Goal: Task Accomplishment & Management: Manage account settings

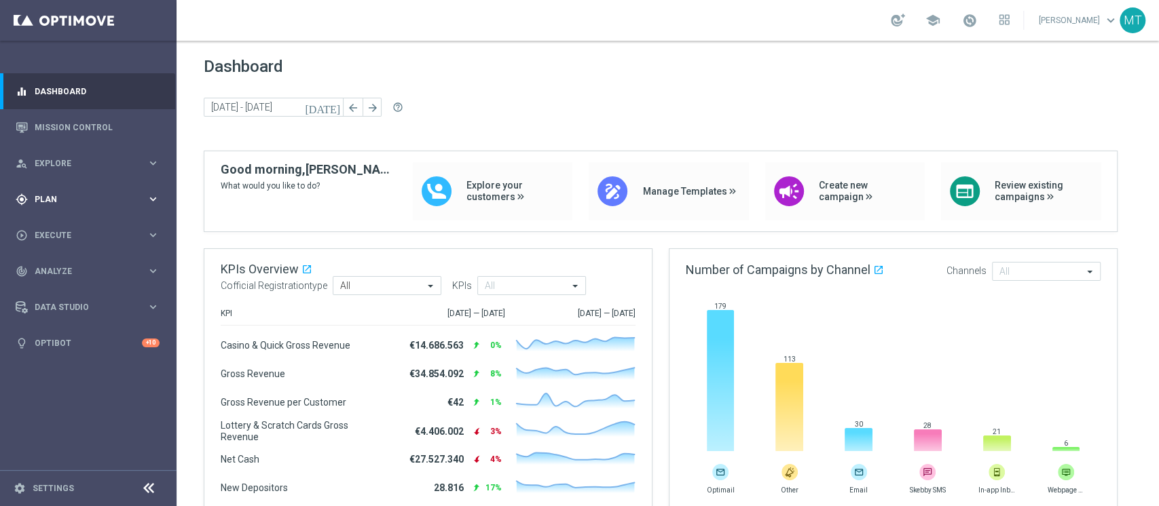
click at [66, 204] on div "gps_fixed Plan" at bounding box center [81, 199] width 131 height 12
click at [63, 222] on link "Target Groups" at bounding box center [88, 227] width 106 height 11
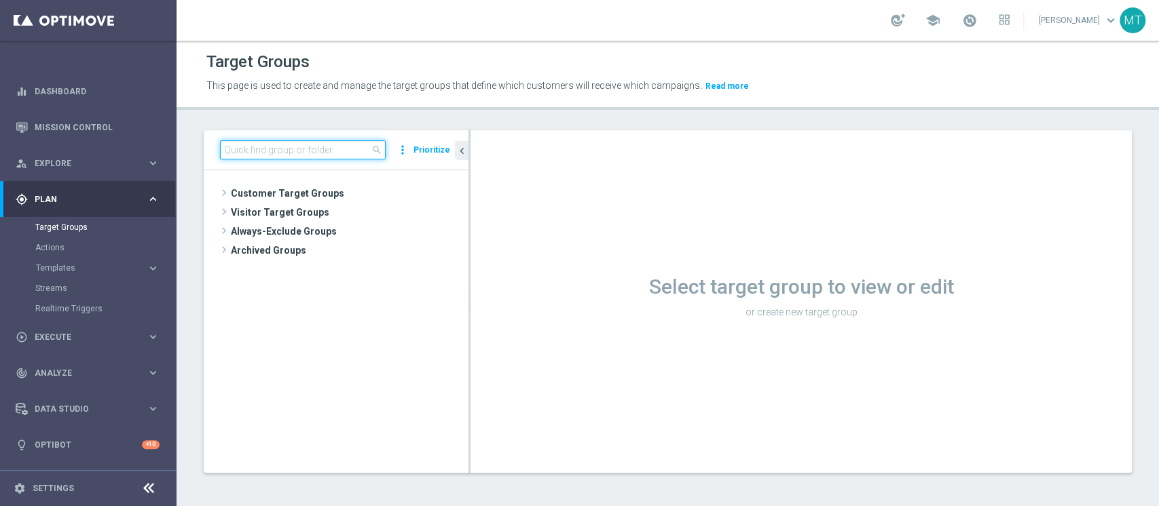
click at [238, 147] on input at bounding box center [303, 150] width 166 height 19
paste input "[PERSON_NAME] Betting_weekly_si-si reg 8-16"
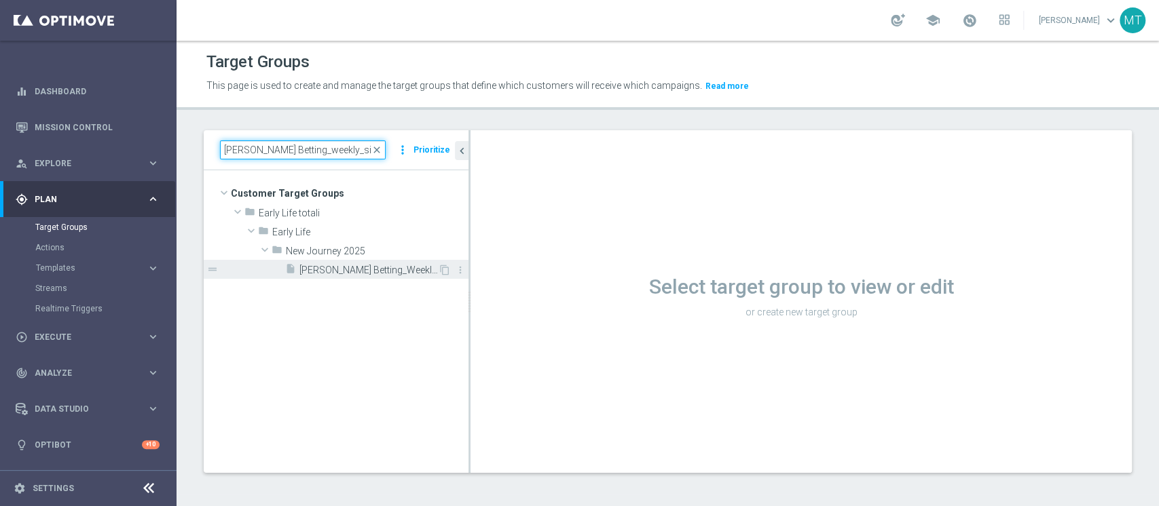
type input "[PERSON_NAME] Betting_weekly_si-si reg 8-16"
click at [333, 262] on div "insert_drive_file J. Betting_Weekly_Si-Si reg 8-16" at bounding box center [361, 269] width 153 height 19
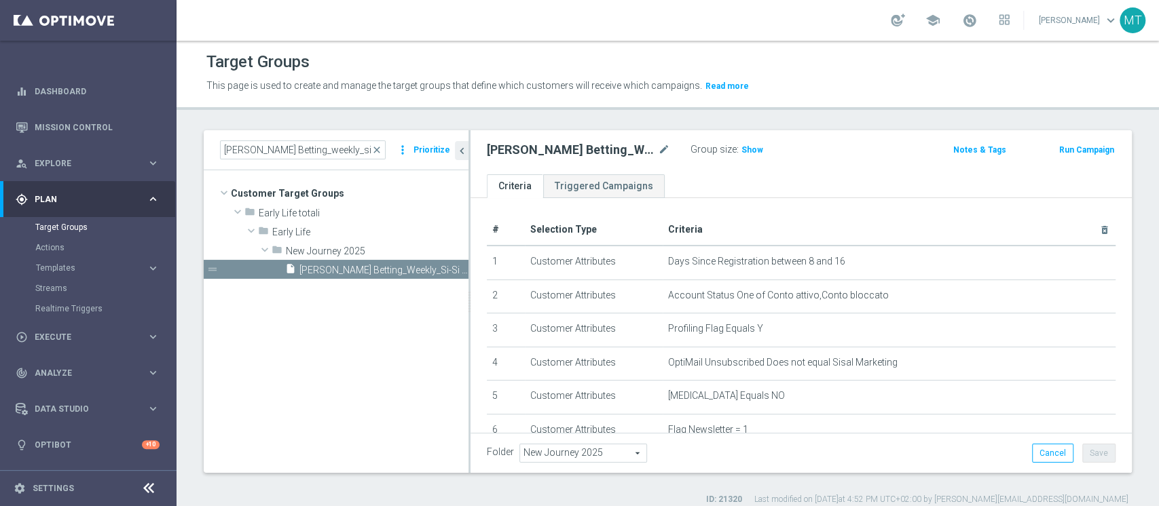
scroll to position [398, 0]
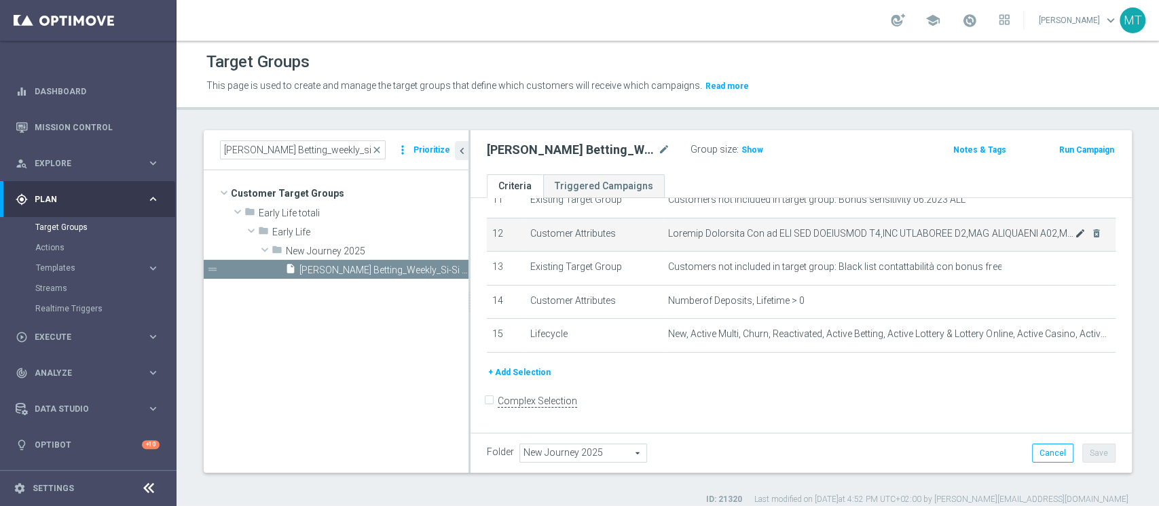
click at [1074, 235] on div "mode_edit delete_forever" at bounding box center [1087, 234] width 27 height 12
click at [1074, 235] on icon "mode_edit" at bounding box center [1079, 233] width 11 height 11
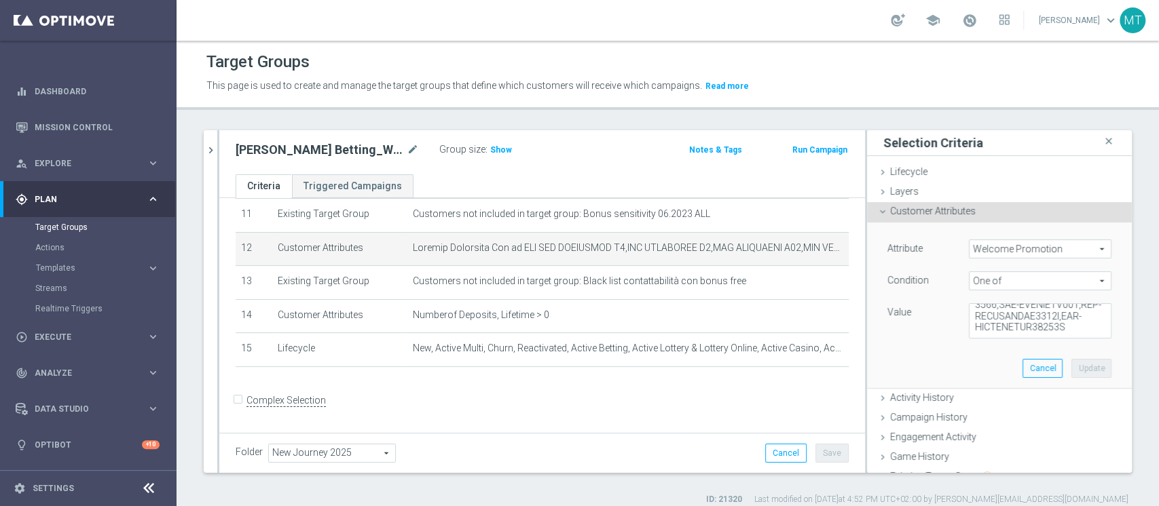
scroll to position [2338, 0]
click at [1060, 328] on textarea at bounding box center [1040, 320] width 143 height 35
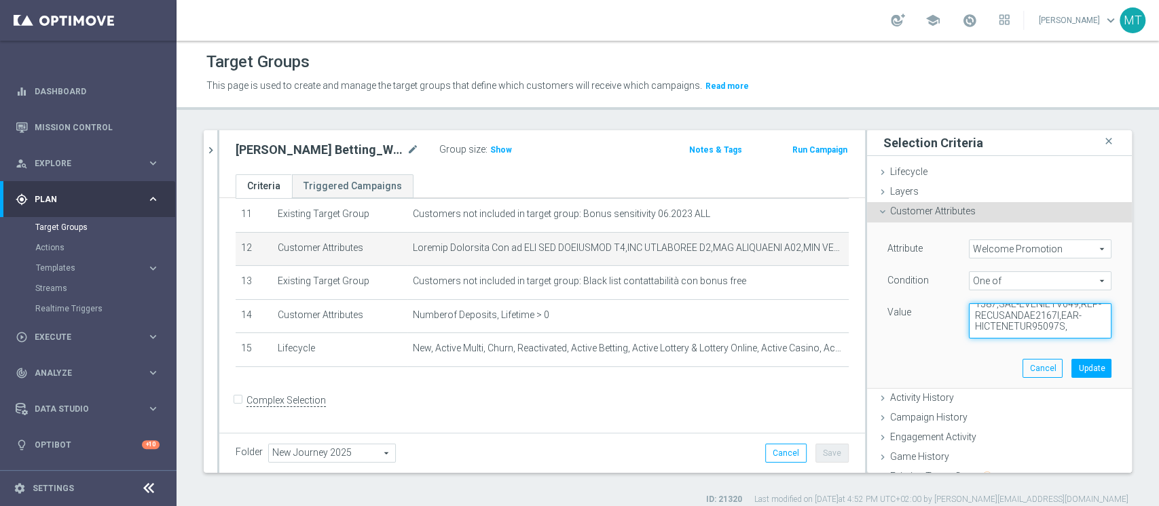
paste textarea "WLC BLOGBOOST 50,WLC BLOGBOOST 100,WLC BLOGBOOST 150"
type textarea "WLC APP SCOMMESSE W4,WLC SCOMMESSE W4,WLC SCOMMESSE W48,WLC APP MP - BT-VR,WLC …"
click at [1071, 367] on button "Update" at bounding box center [1091, 368] width 40 height 19
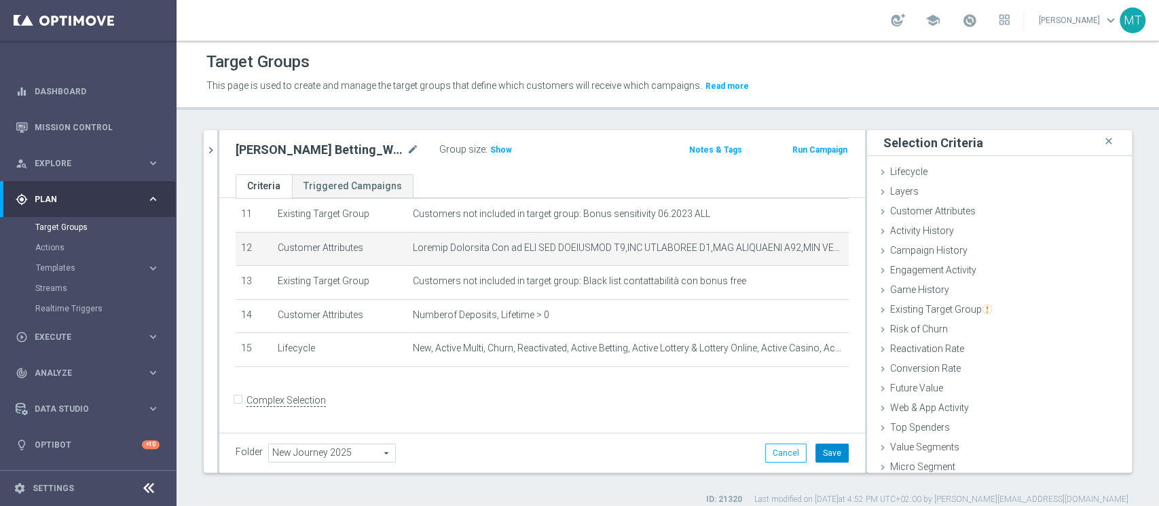
click at [826, 460] on button "Save" at bounding box center [831, 453] width 33 height 19
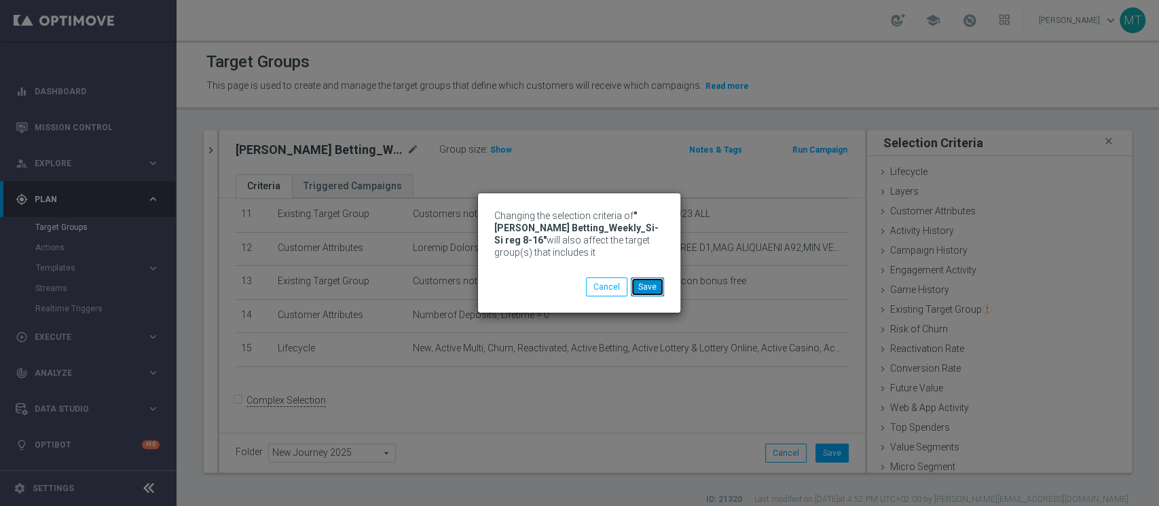
click at [651, 291] on button "Save" at bounding box center [647, 287] width 33 height 19
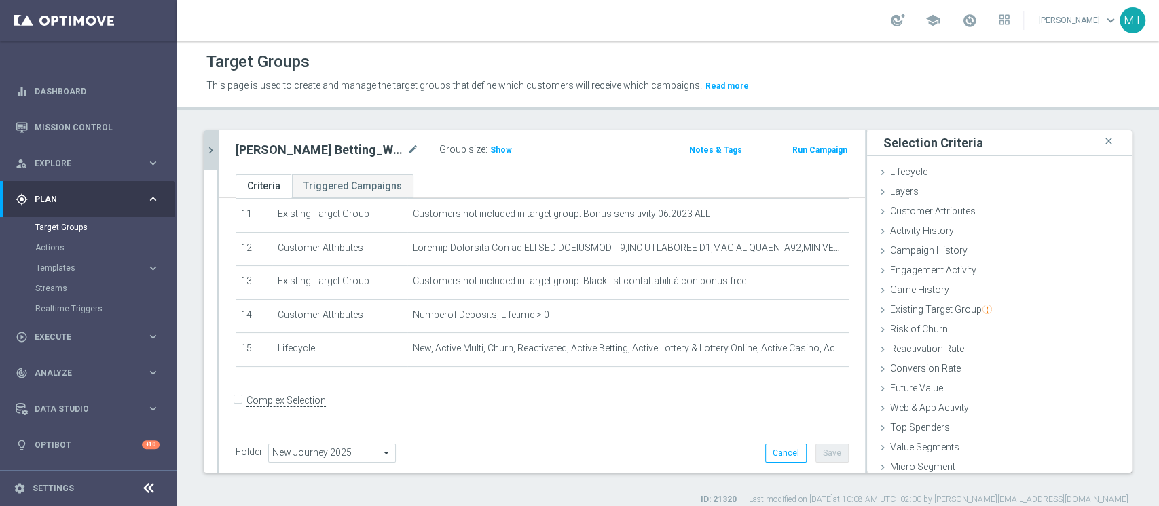
click at [213, 145] on icon "chevron_right" at bounding box center [210, 150] width 13 height 13
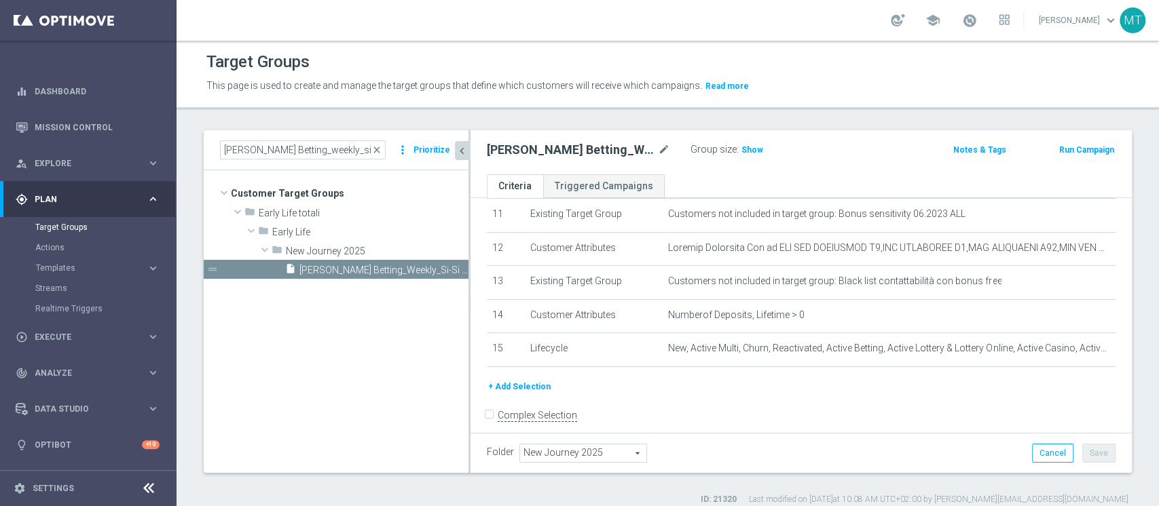
scroll to position [398, 0]
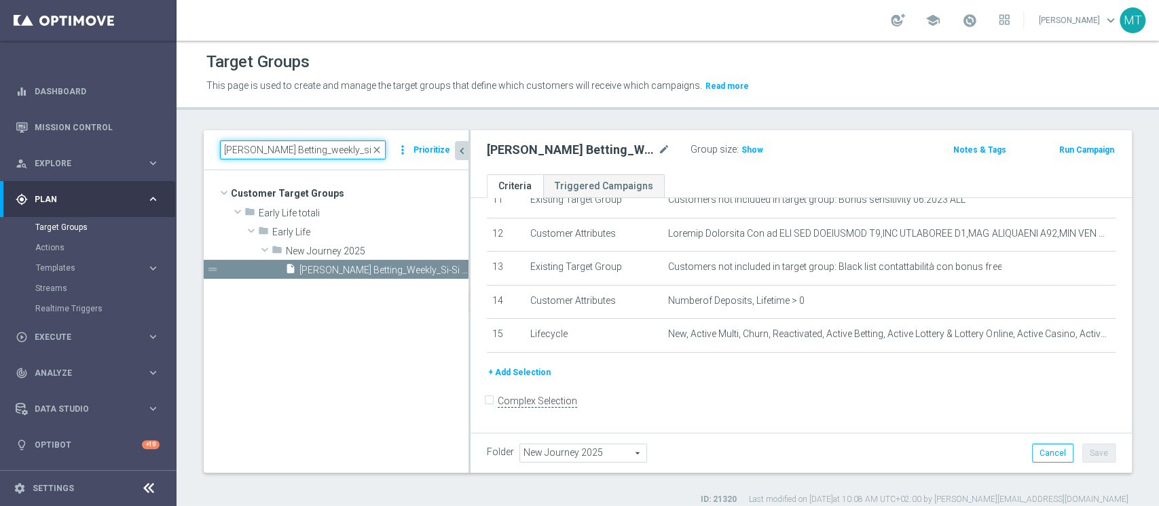
click at [317, 152] on input "[PERSON_NAME] Betting_weekly_si-si reg 8-16" at bounding box center [303, 150] width 166 height 19
paste input "BETTING NO CEI - Campaign 1"
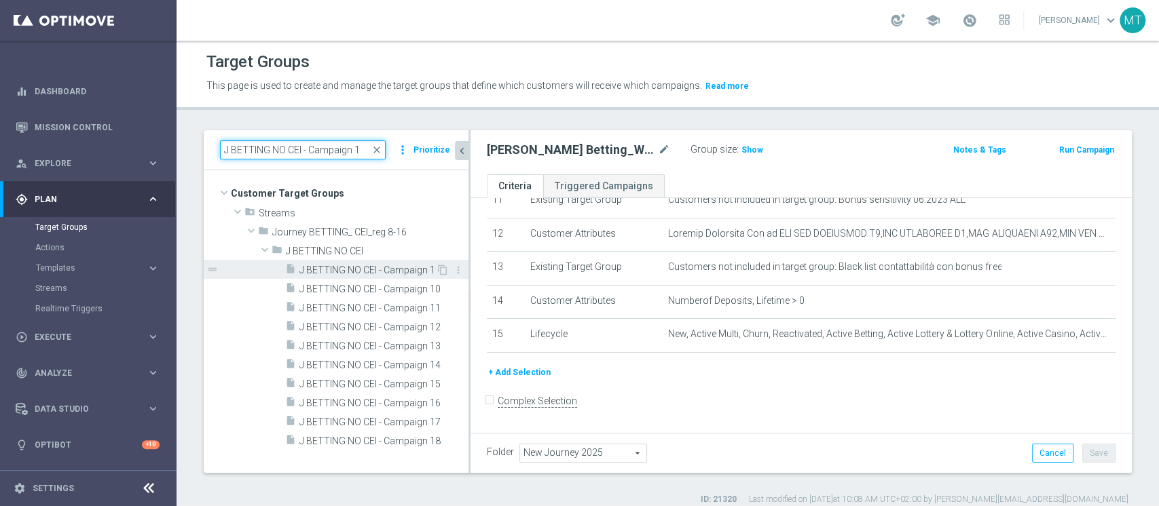
type input "J BETTING NO CEI - Campaign 1"
click at [395, 269] on span "J BETTING NO CEI - Campaign 1" at bounding box center [367, 271] width 136 height 12
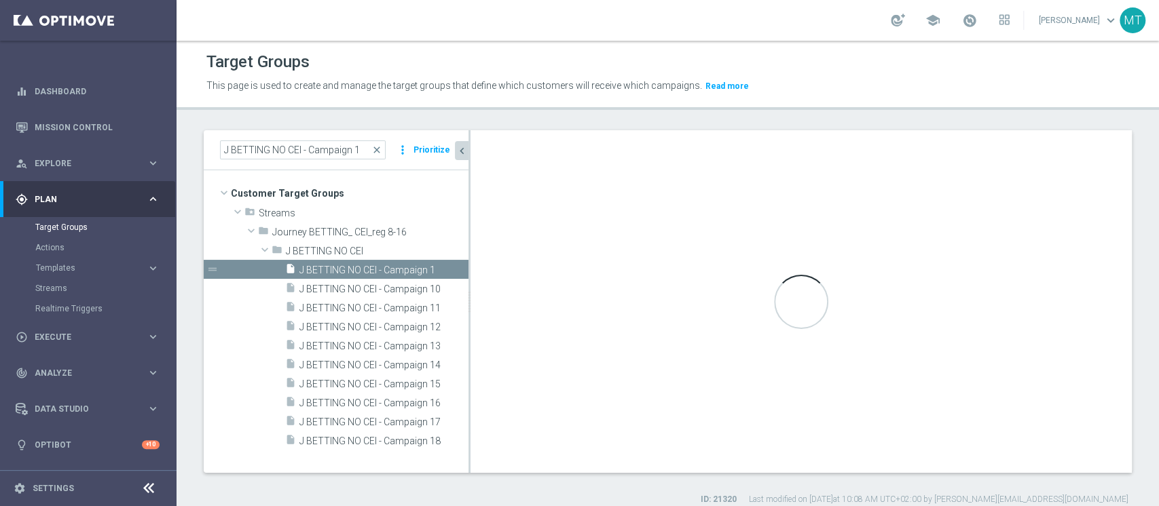
type input "J BETTING NO CEI"
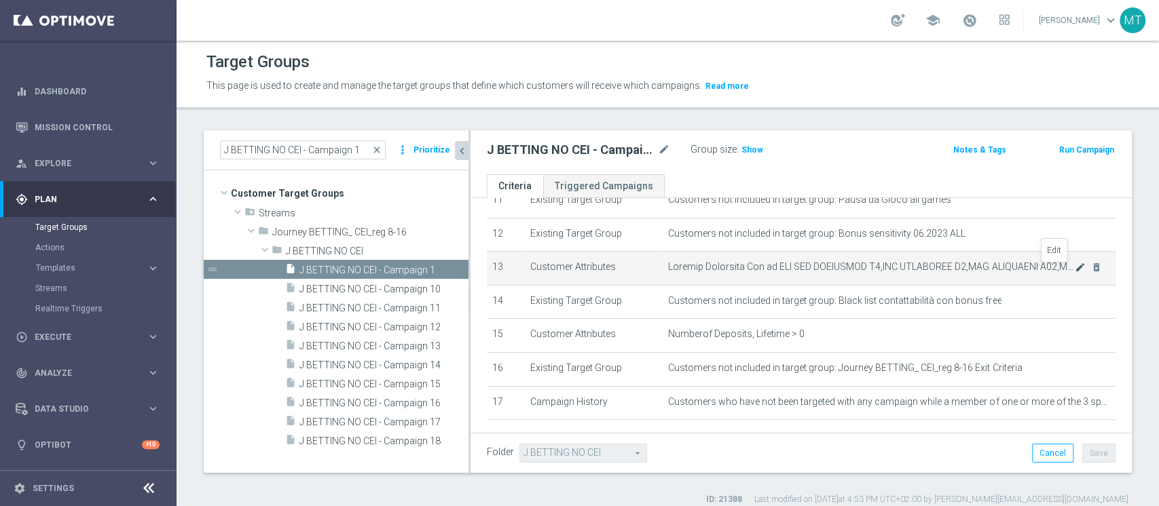
click at [1074, 273] on icon "mode_edit" at bounding box center [1079, 267] width 11 height 11
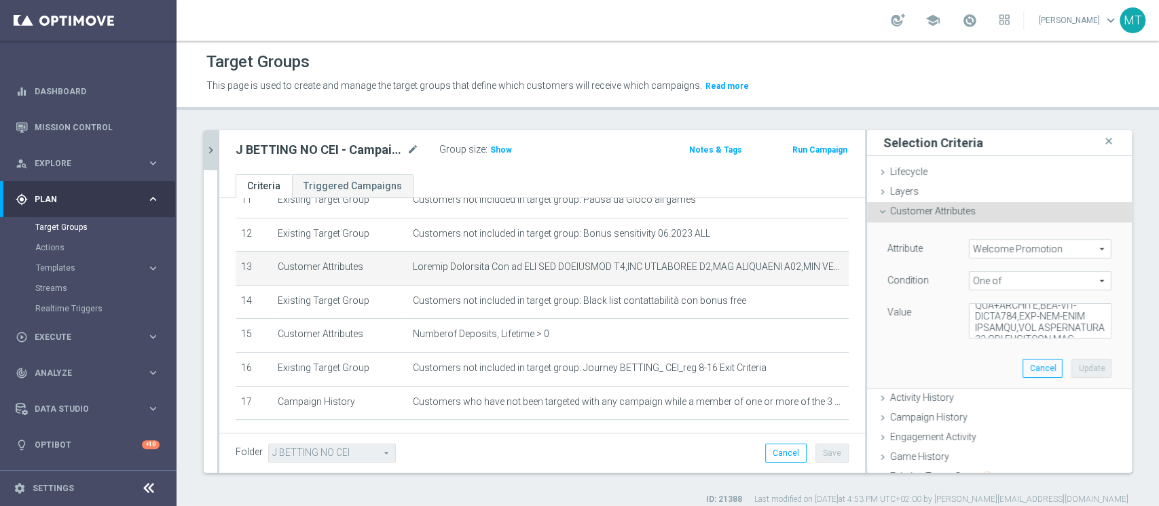
scroll to position [2338, 0]
drag, startPoint x: 1049, startPoint y: 323, endPoint x: 1059, endPoint y: 323, distance: 9.5
click at [1053, 323] on textarea at bounding box center [1040, 320] width 143 height 35
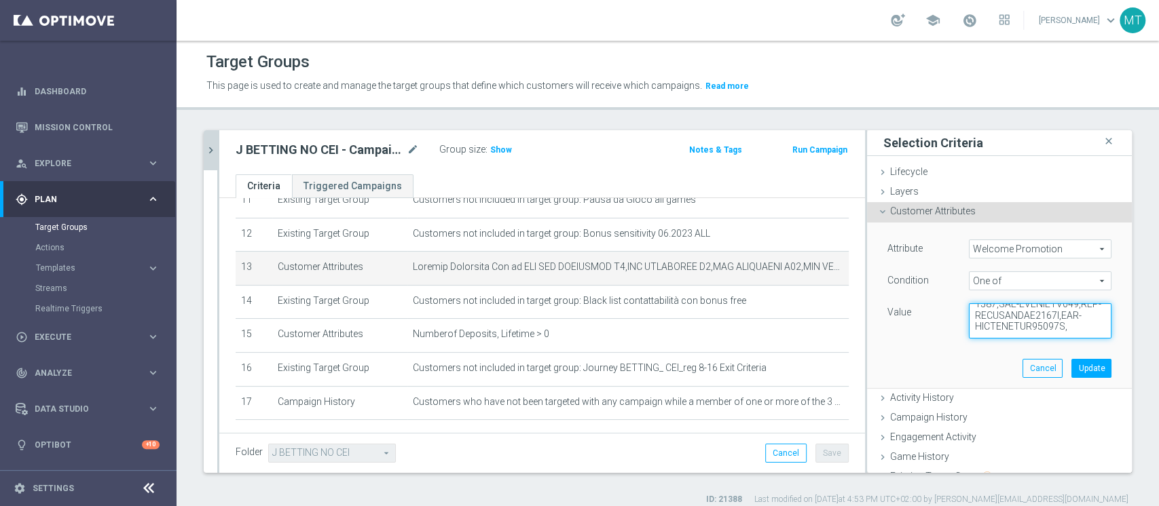
paste textarea "WLC BLOGBOOST 50,WLC BLOGBOOST 100,WLC BLOGBOOST 150"
type textarea "WLC APP SCOMMESSE W4,WLC SCOMMESSE W4,WLC SCOMMESSE W48,WLC APP MP - BT-VR,WLC …"
click at [1071, 368] on button "Update" at bounding box center [1091, 368] width 40 height 19
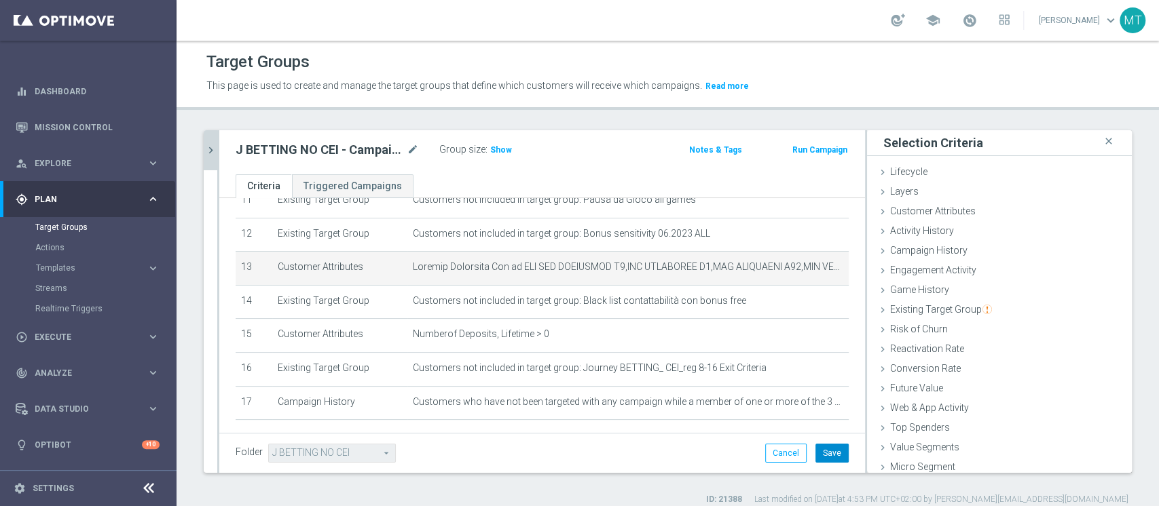
click at [821, 455] on button "Save" at bounding box center [831, 453] width 33 height 19
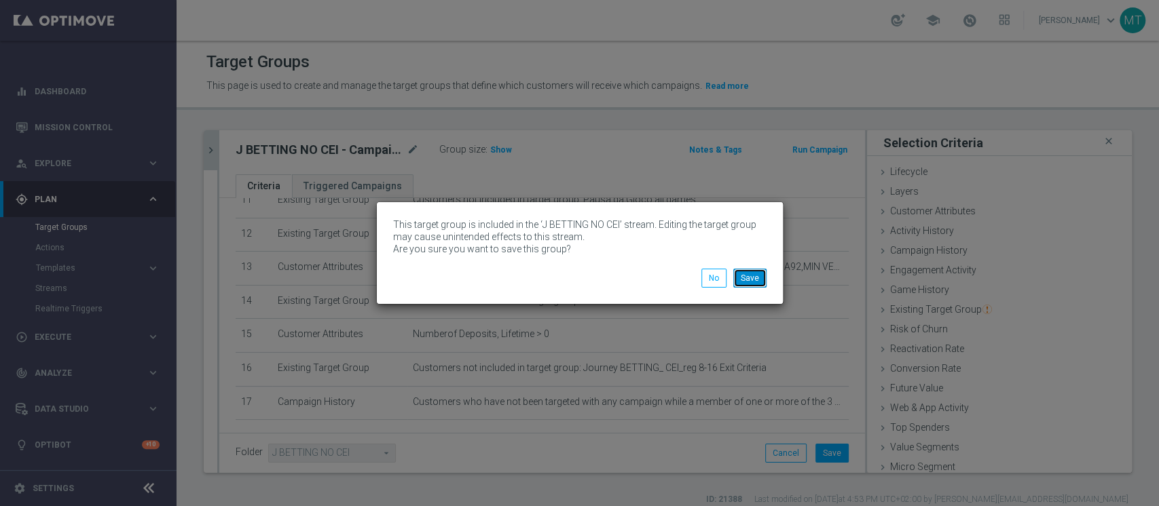
click at [751, 273] on button "Save" at bounding box center [749, 278] width 33 height 19
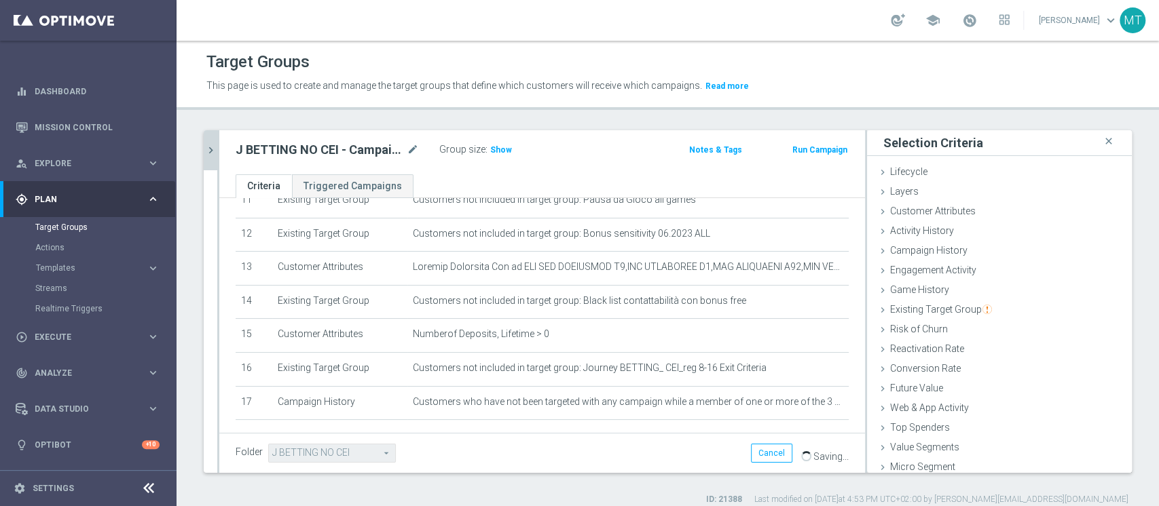
click at [207, 142] on button "chevron_right" at bounding box center [211, 150] width 14 height 40
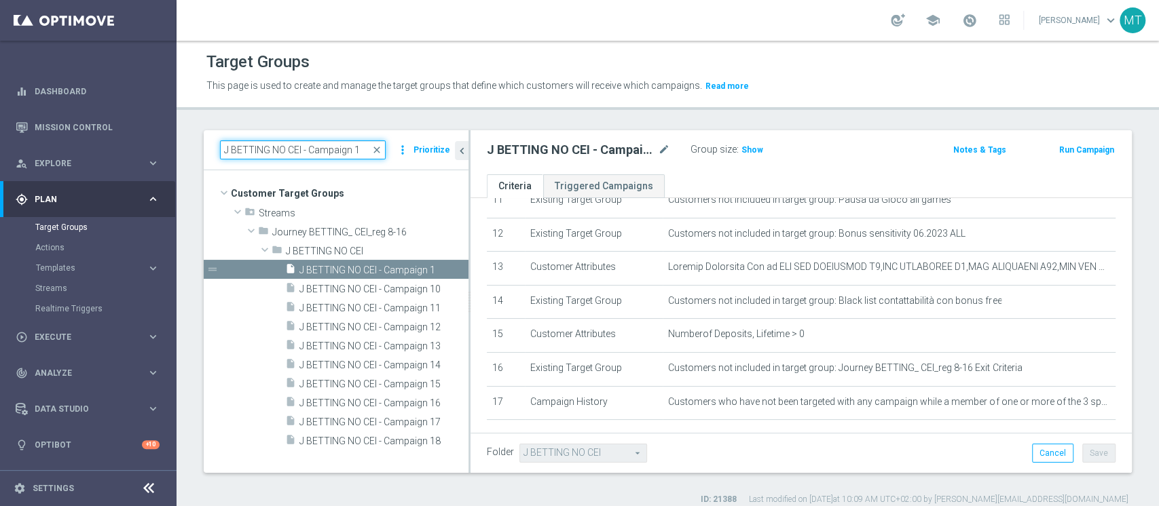
click at [277, 147] on input "J BETTING NO CEI - Campaign 1" at bounding box center [303, 150] width 166 height 19
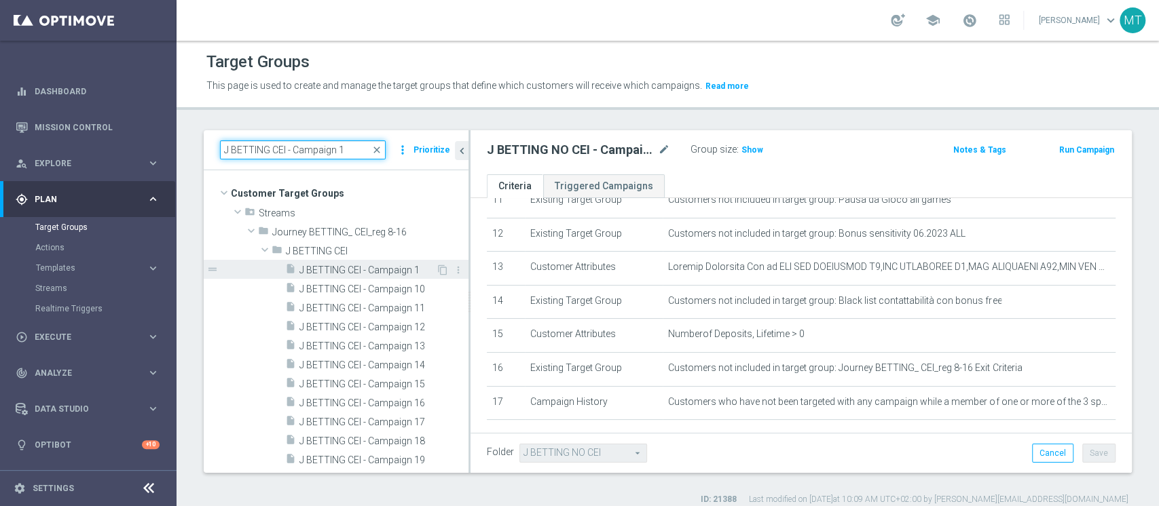
type input "J BETTING CEI - Campaign 1"
click at [388, 269] on span "J BETTING CEI - Campaign 1" at bounding box center [367, 271] width 136 height 12
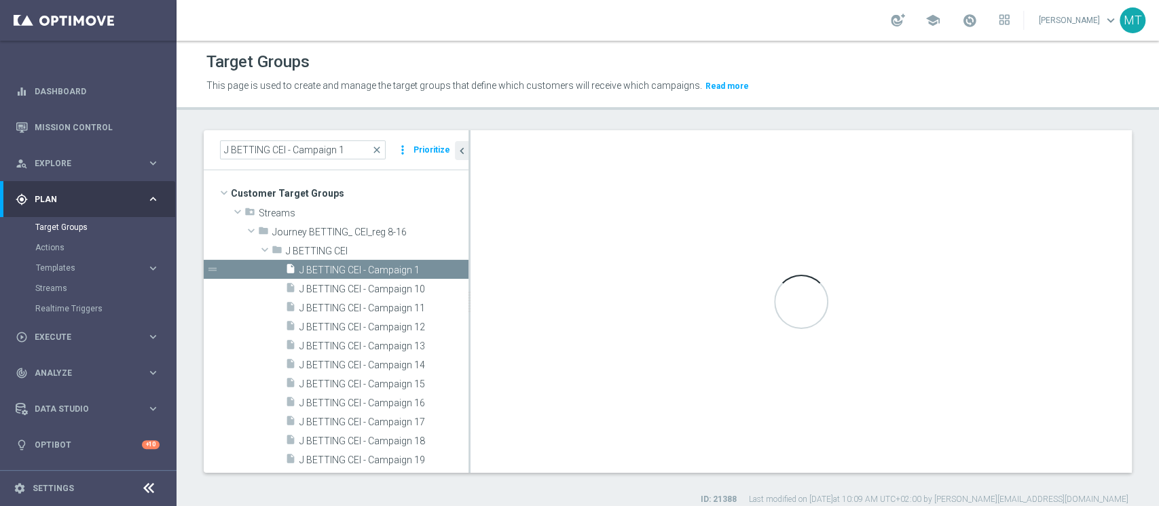
type input "J BETTING CEI"
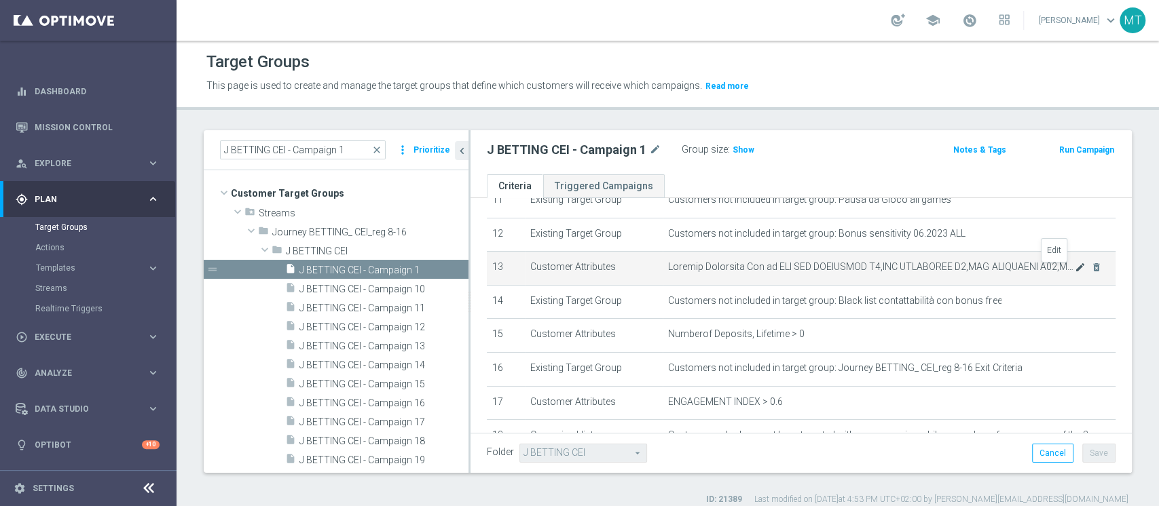
click at [1074, 273] on icon "mode_edit" at bounding box center [1079, 267] width 11 height 11
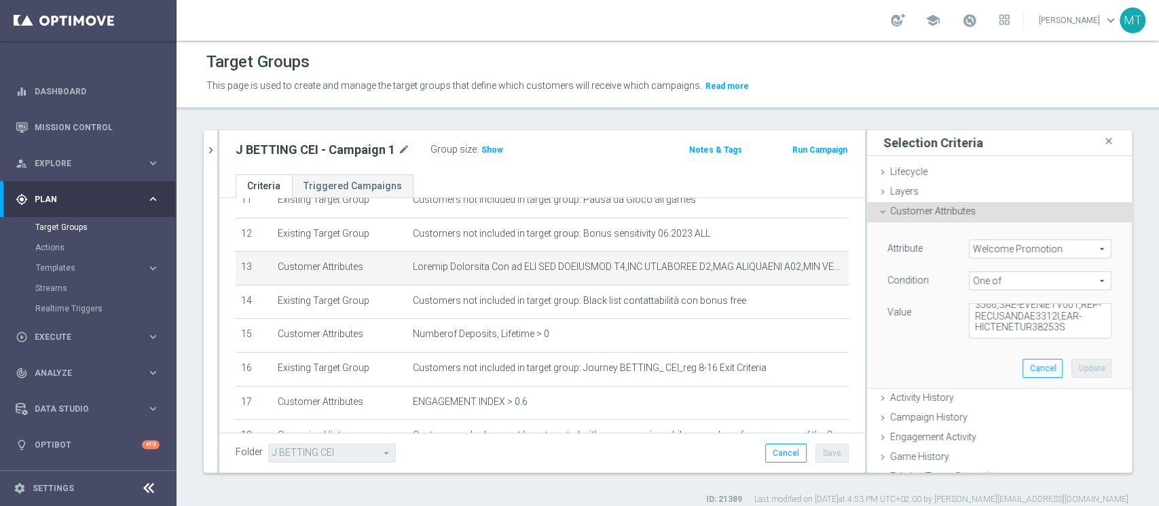
scroll to position [2338, 0]
click at [1053, 324] on textarea at bounding box center [1040, 320] width 143 height 35
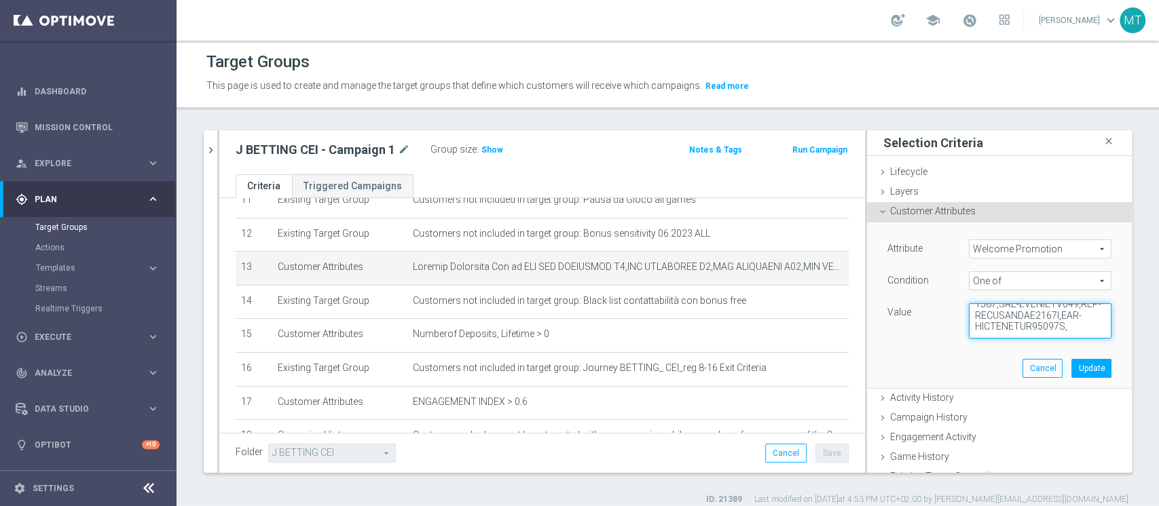
paste textarea "WLC BLOGBOOST 50,WLC BLOGBOOST 100,WLC BLOGBOOST 150"
type textarea "WLC APP SCOMMESSE W4,WLC SCOMMESSE W4,WLC SCOMMESSE W48,WLC APP MP - BT-VR,WLC …"
click at [1071, 371] on button "Update" at bounding box center [1091, 368] width 40 height 19
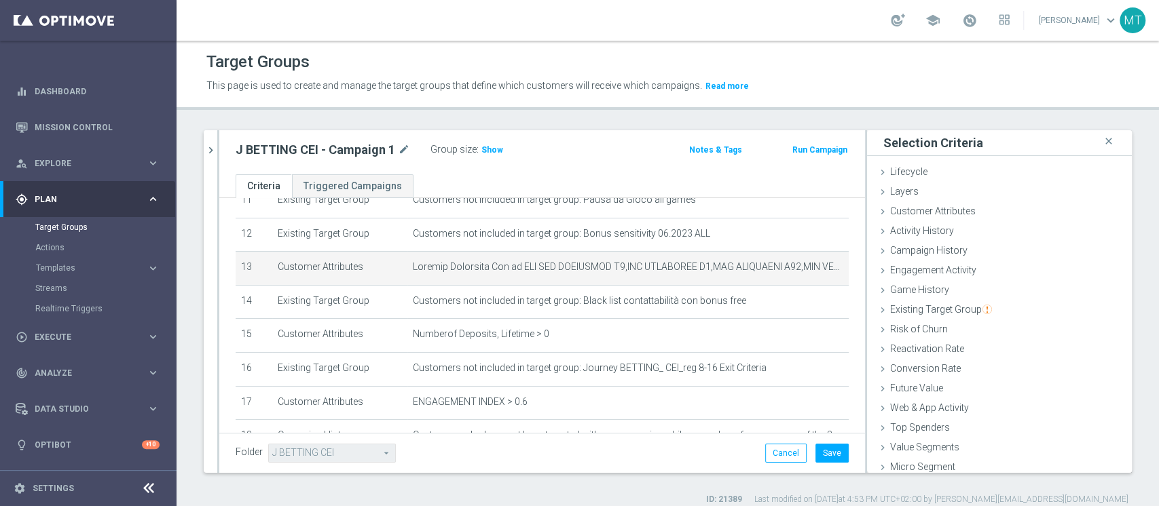
click at [817, 443] on div "Folder J BETTING CEI J BETTING CEI arrow_drop_down search Cancel Save Saving..." at bounding box center [542, 453] width 646 height 40
click at [817, 446] on button "Save" at bounding box center [831, 453] width 33 height 19
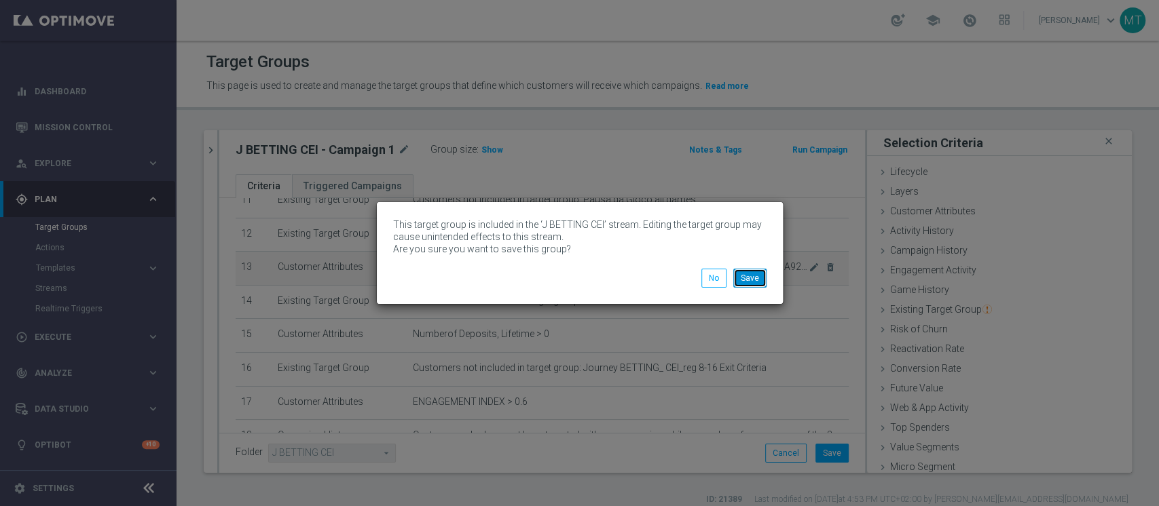
click at [759, 280] on button "Save" at bounding box center [749, 278] width 33 height 19
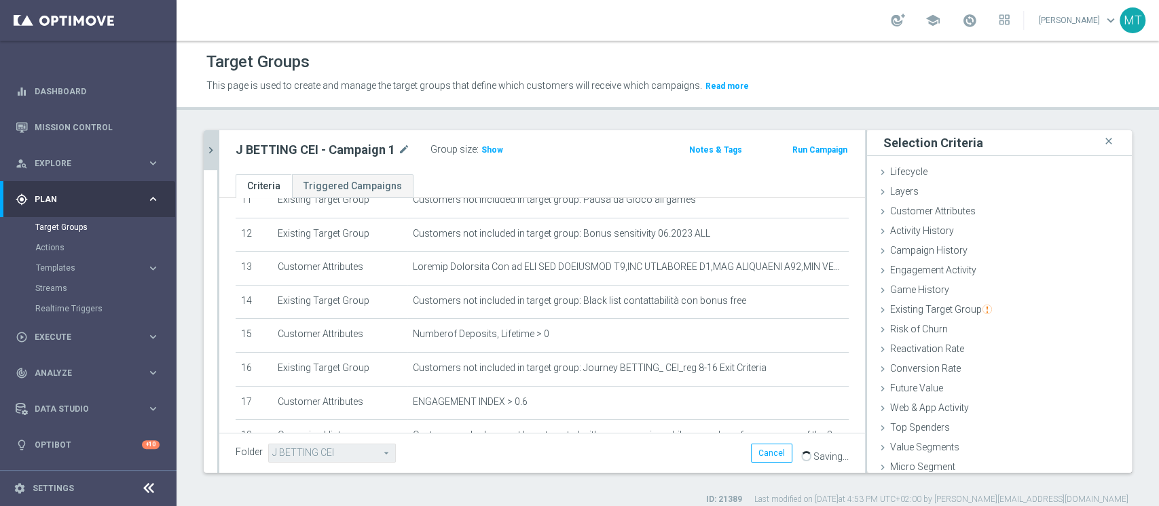
click at [210, 151] on icon "chevron_right" at bounding box center [210, 150] width 13 height 13
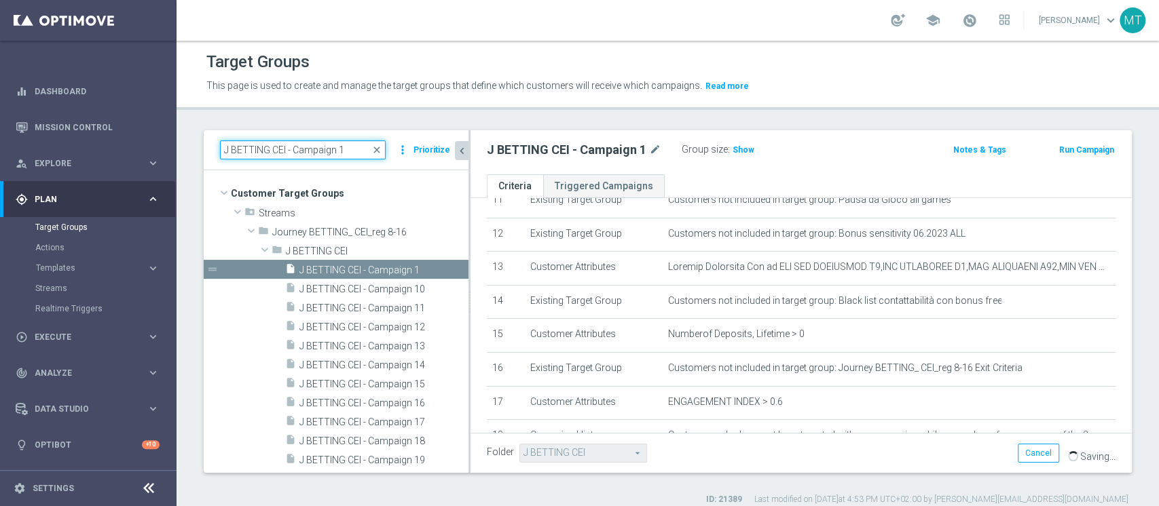
click at [353, 157] on input "J BETTING CEI - Campaign 1" at bounding box center [303, 150] width 166 height 19
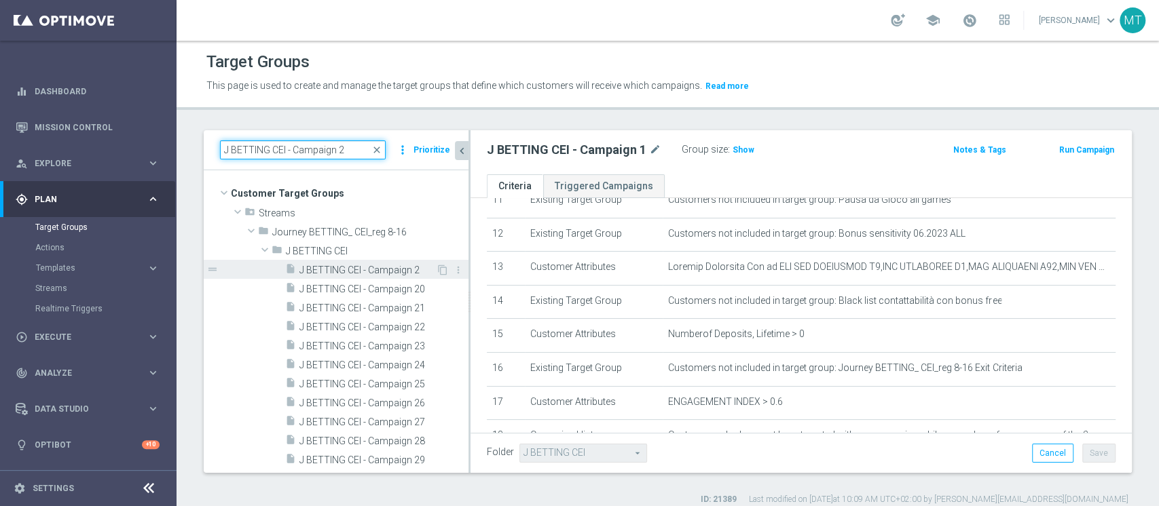
type input "J BETTING CEI - Campaign 2"
click at [389, 269] on span "J BETTING CEI - Campaign 2" at bounding box center [367, 271] width 136 height 12
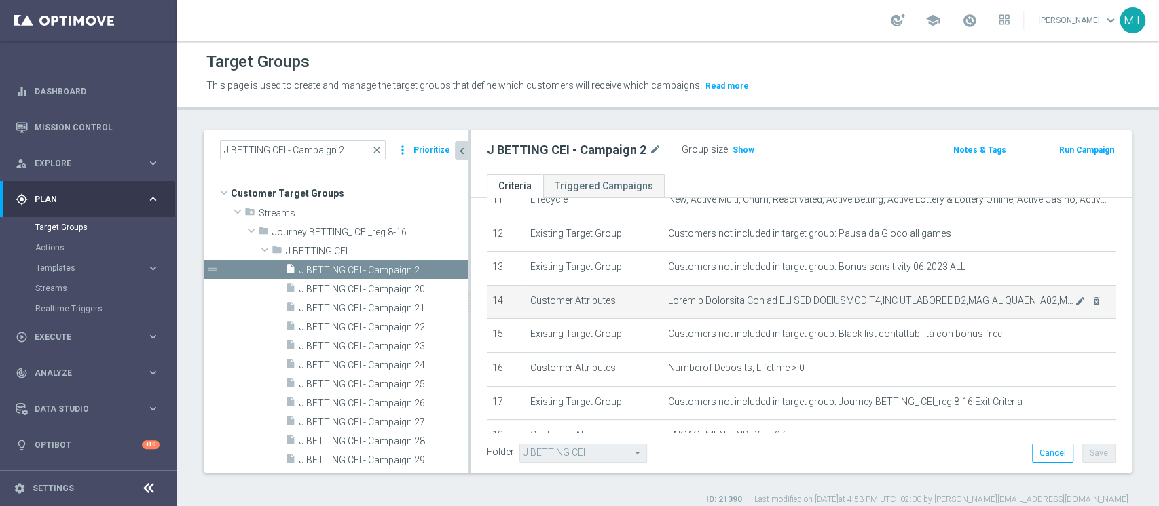
click at [1053, 310] on td "mode_edit delete_forever" at bounding box center [888, 302] width 453 height 34
click at [1074, 305] on icon "mode_edit" at bounding box center [1079, 301] width 11 height 11
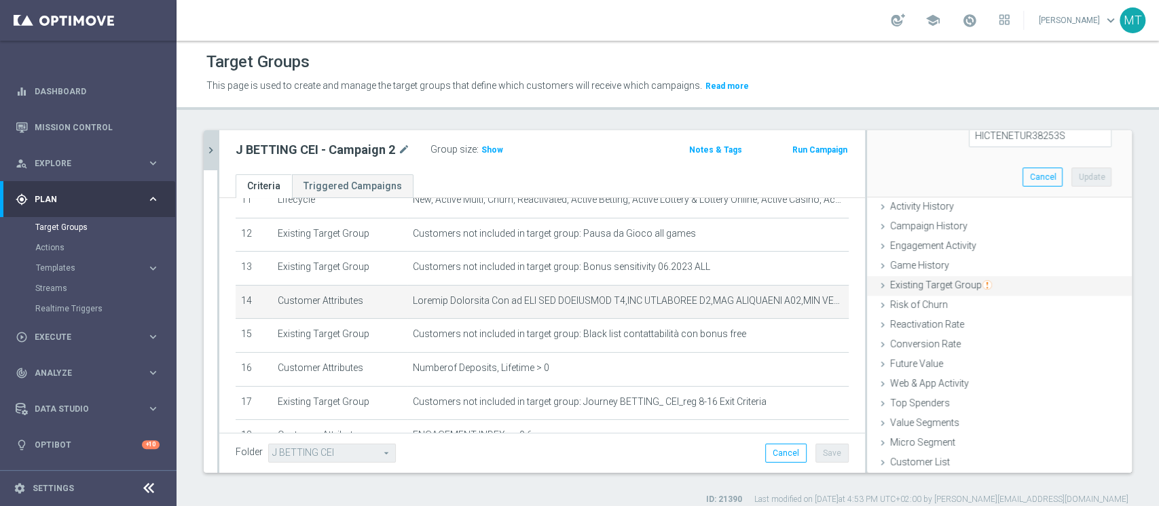
scroll to position [101, 0]
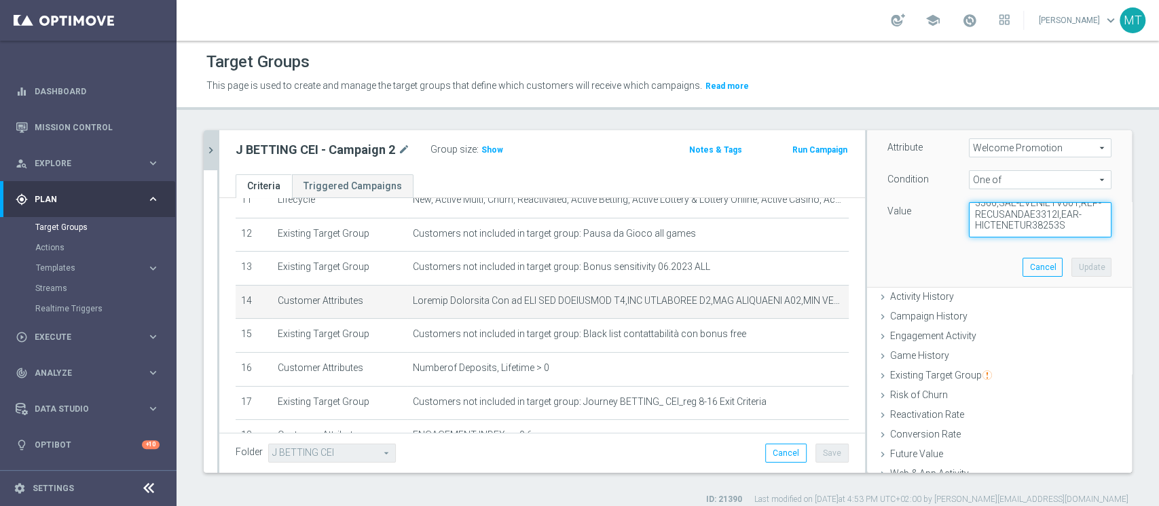
click at [1058, 225] on textarea at bounding box center [1040, 219] width 143 height 35
paste textarea "WLC BLOGBOOST 50,WLC BLOGBOOST 100,WLC BLOGBOOST 150"
type textarea "WLC APP SCOMMESSE W4,WLC SCOMMESSE W4,WLC SCOMMESSE W48,WLC APP MP - BT-VR,WLC …"
click at [1071, 268] on button "Update" at bounding box center [1091, 267] width 40 height 19
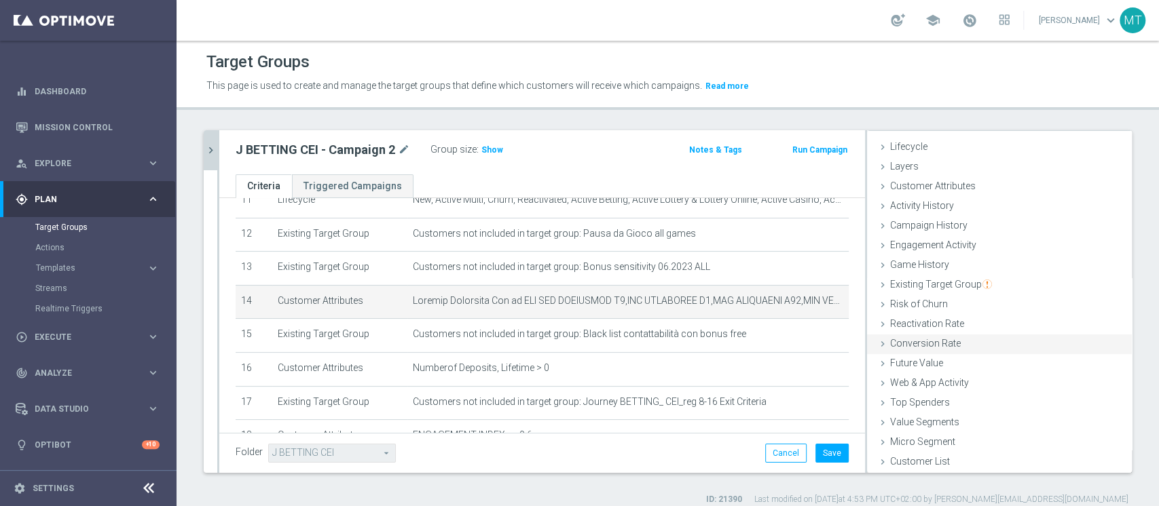
scroll to position [25, 0]
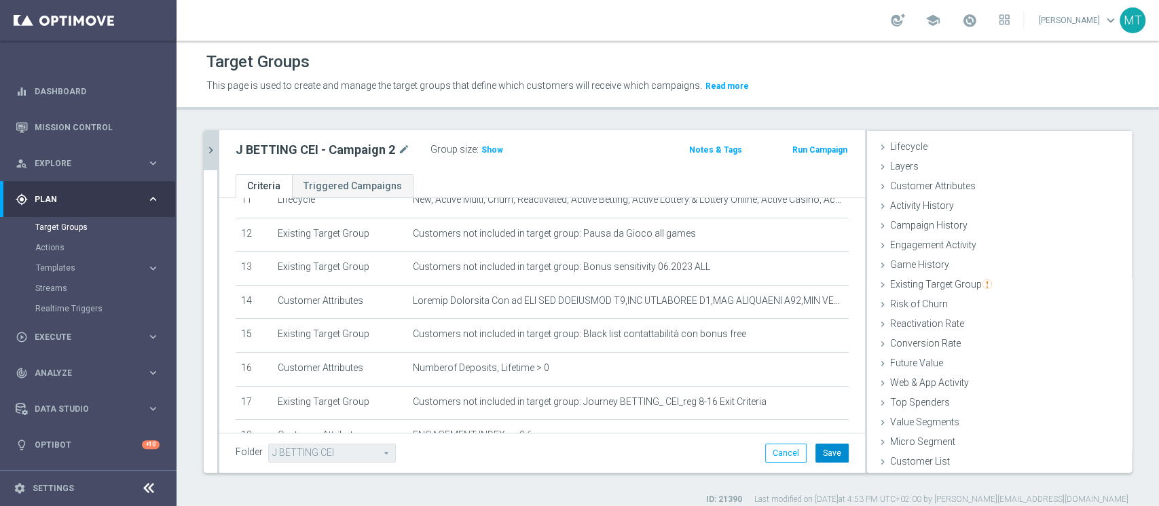
click at [815, 451] on button "Save" at bounding box center [831, 453] width 33 height 19
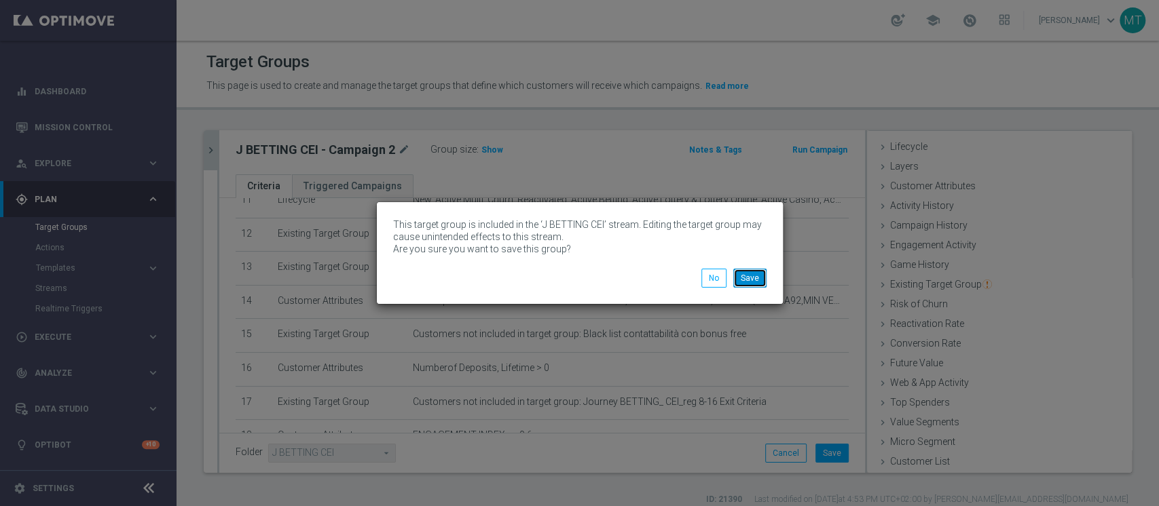
click at [749, 279] on button "Save" at bounding box center [749, 278] width 33 height 19
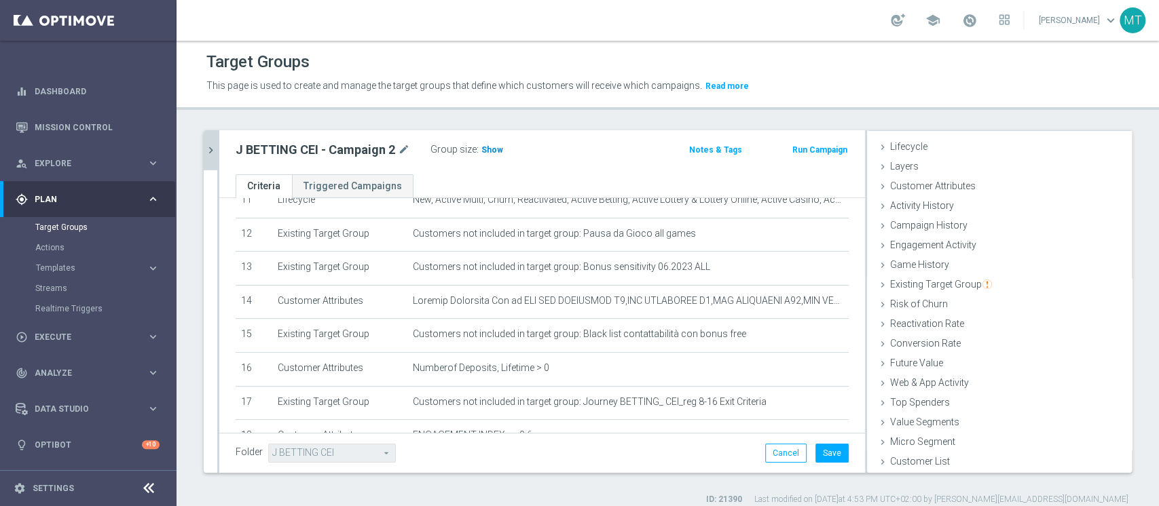
click at [494, 147] on span "Show" at bounding box center [492, 150] width 22 height 10
click at [208, 148] on icon "chevron_right" at bounding box center [210, 150] width 13 height 13
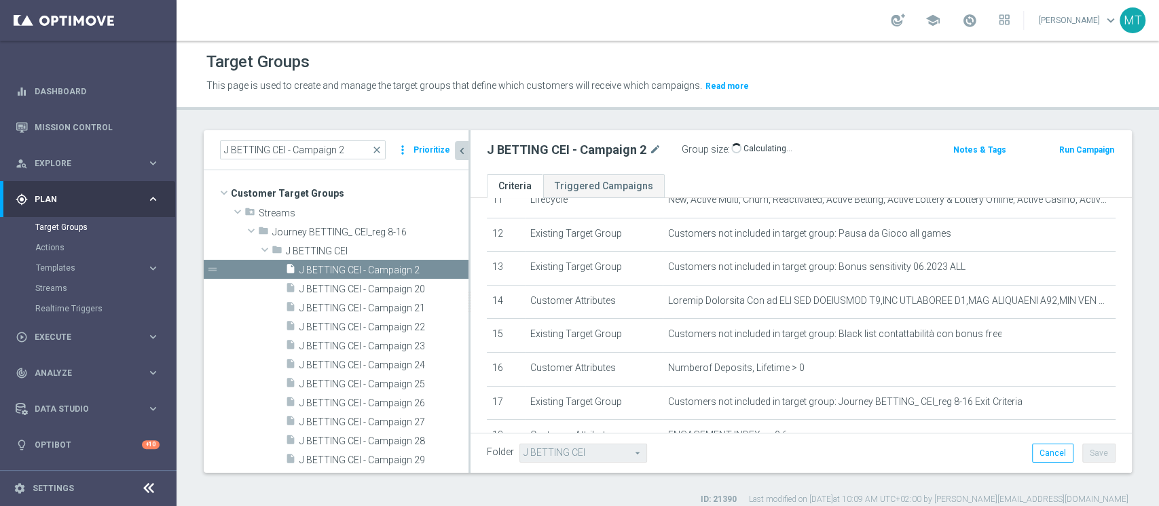
scroll to position [51, 0]
click at [354, 147] on input "J BETTING CEI - Campaign 2" at bounding box center [303, 150] width 166 height 19
click at [373, 269] on span "J BETTING CEI - Campaign 2" at bounding box center [367, 271] width 136 height 12
click at [737, 148] on span "Show" at bounding box center [743, 150] width 22 height 10
click at [364, 148] on input "J BETTING CEI - Campaign 2" at bounding box center [303, 150] width 166 height 19
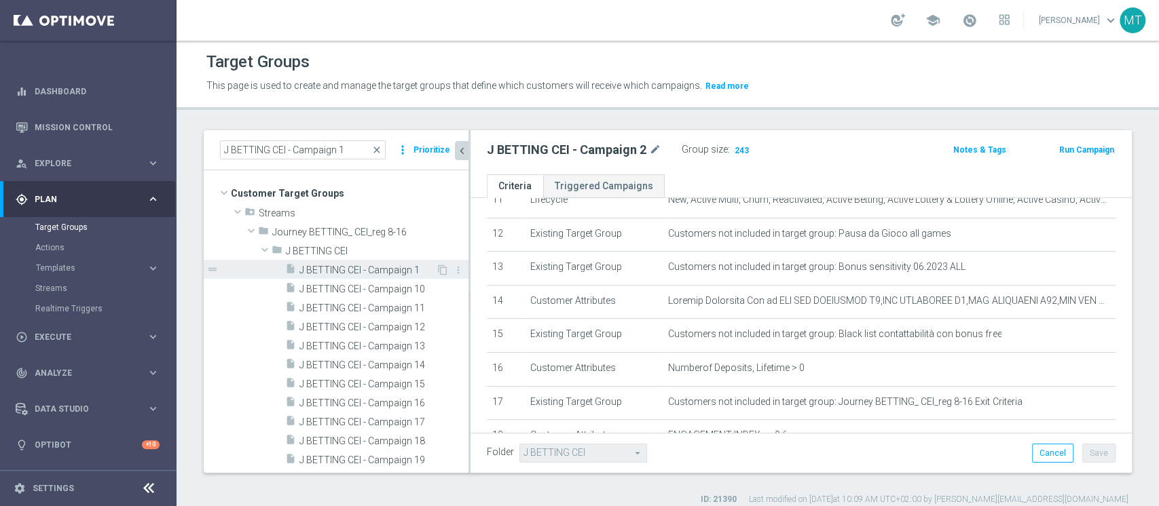
click at [379, 265] on span "J BETTING CEI - Campaign 1" at bounding box center [367, 271] width 136 height 12
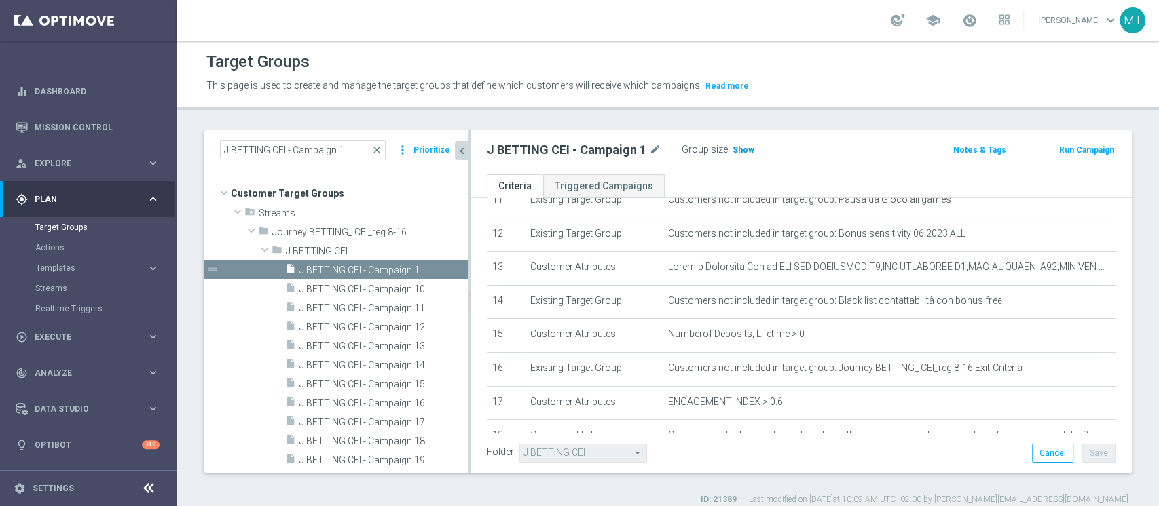
drag, startPoint x: 743, startPoint y: 162, endPoint x: 741, endPoint y: 155, distance: 6.9
click at [743, 159] on div "J BETTING CEI - Campaign 1 mode_edit Group size : Show Notes & Tags Run Campaign" at bounding box center [800, 152] width 661 height 44
click at [741, 154] on span "Show" at bounding box center [743, 150] width 22 height 10
click at [890, 128] on div "Target Groups This page is used to create and manage the target groups that def…" at bounding box center [667, 274] width 982 height 466
click at [272, 154] on input "J BETTING CEI - Campaign 1" at bounding box center [303, 150] width 166 height 19
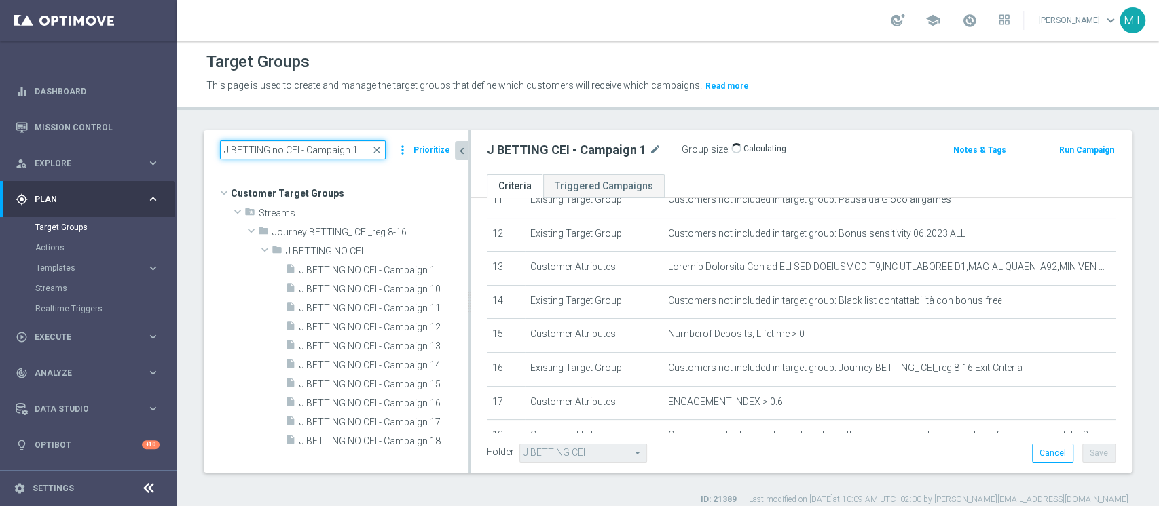
type input "J BETTING no CEI - Campaign 1"
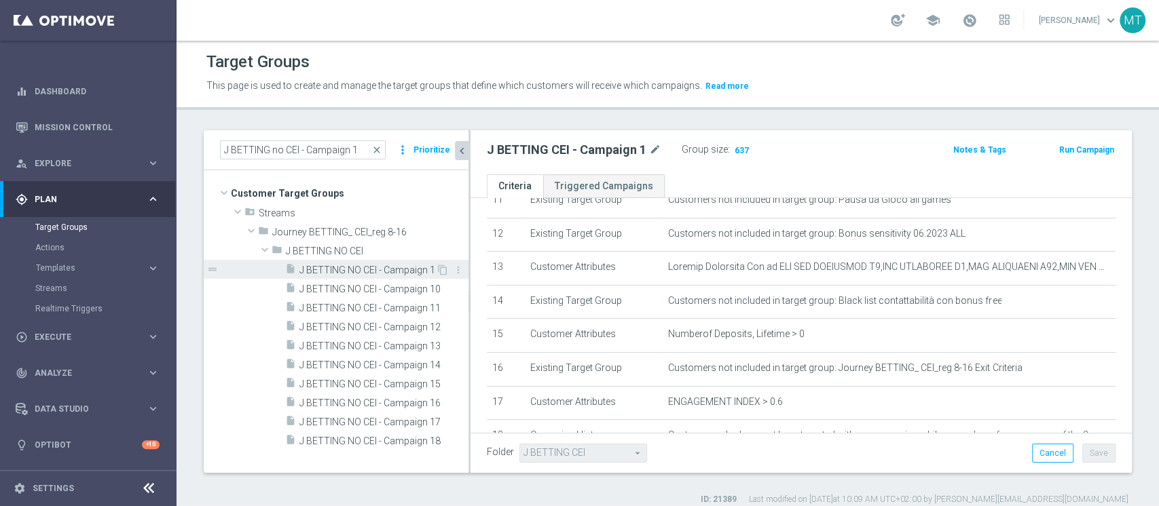
click at [337, 274] on span "J BETTING NO CEI - Campaign 1" at bounding box center [367, 271] width 136 height 12
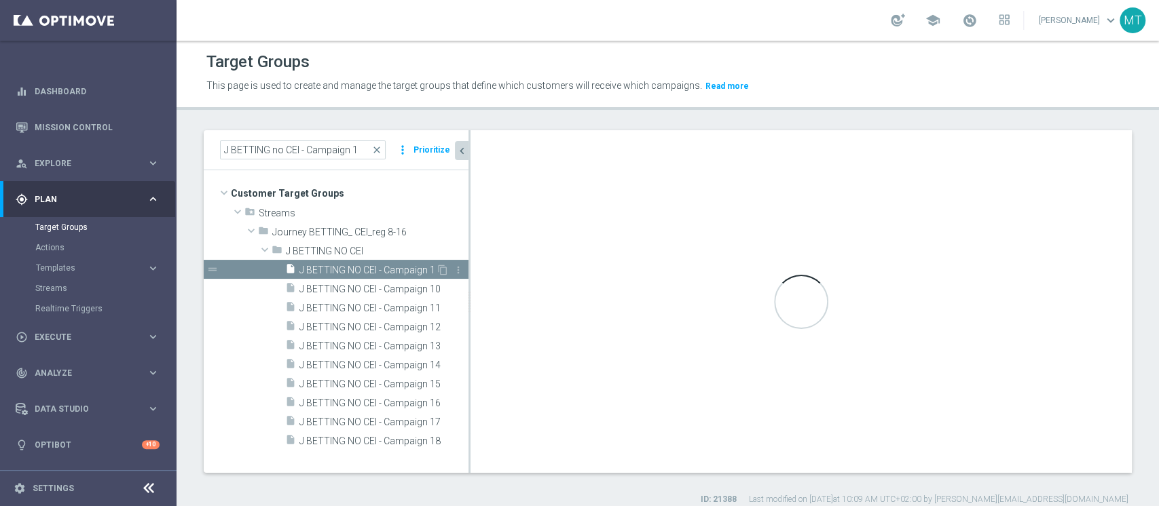
type input "J BETTING NO CEI"
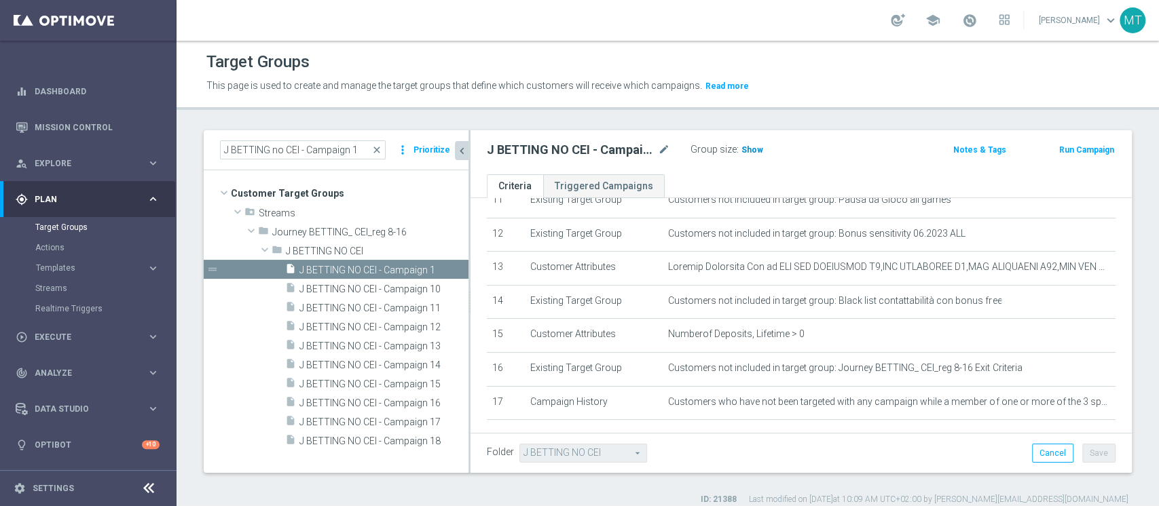
click at [753, 151] on span "Show" at bounding box center [752, 150] width 22 height 10
click at [393, 120] on div "Target Groups This page is used to create and manage the target groups that def…" at bounding box center [667, 274] width 982 height 466
click at [361, 149] on input "J BETTING no CEI - Campaign 1" at bounding box center [303, 150] width 166 height 19
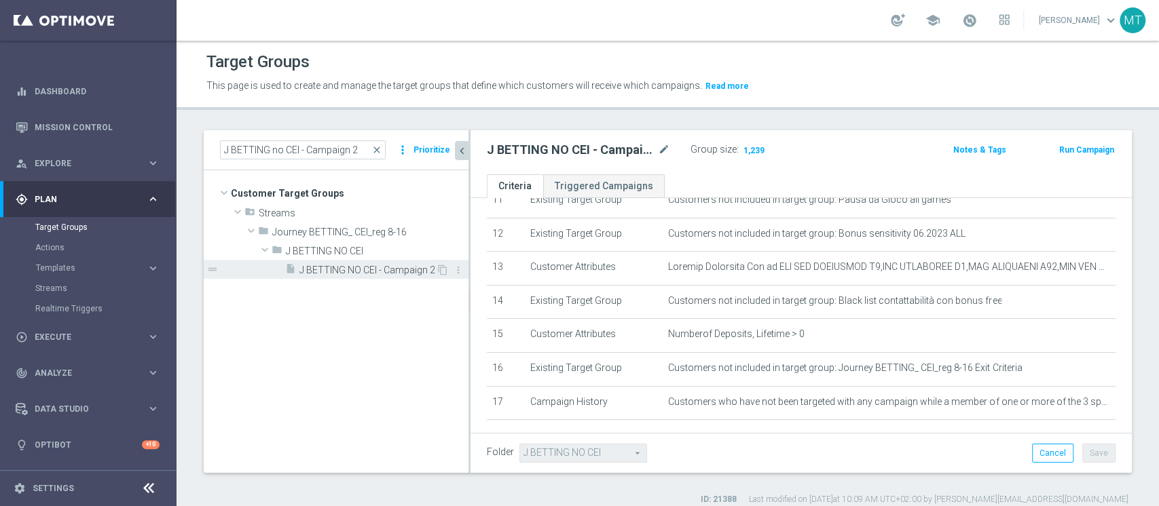
click at [415, 275] on span "J BETTING NO CEI - Campaign 2" at bounding box center [367, 271] width 136 height 12
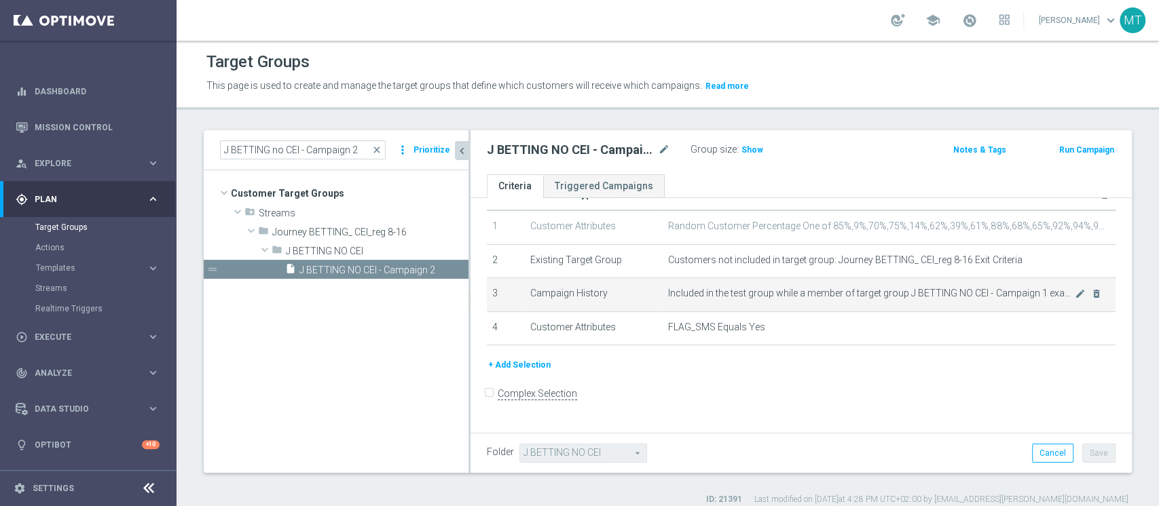
scroll to position [25, 0]
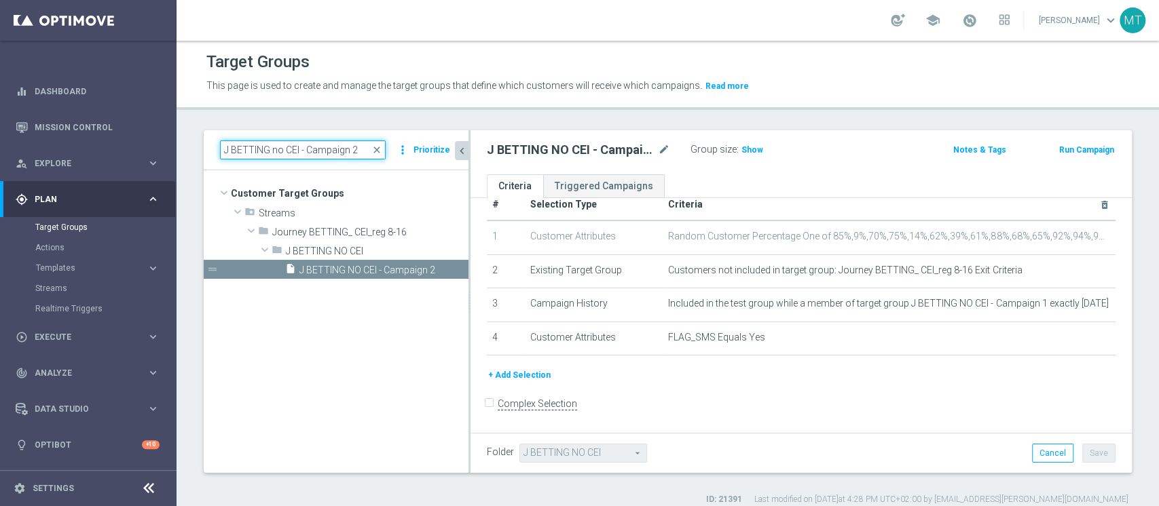
click at [247, 149] on input "J BETTING no CEI - Campaign 2" at bounding box center [303, 150] width 166 height 19
paste input ". Betting_weekly_si-si reg 8-16"
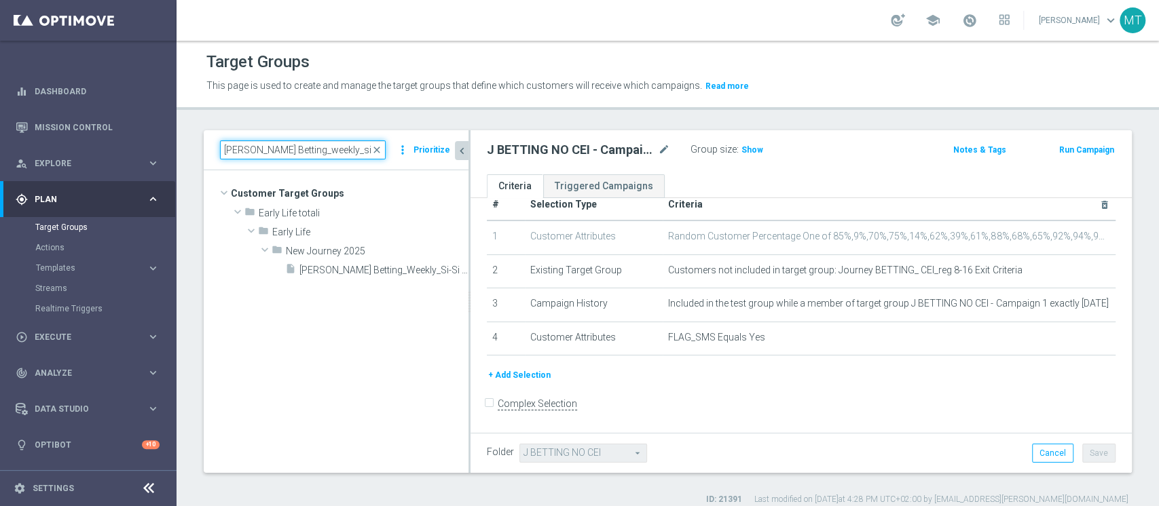
type input "[PERSON_NAME] Betting_weekly_si-si reg 8-16"
click at [368, 272] on span "[PERSON_NAME] Betting_Weekly_Si-Si reg 8-16" at bounding box center [383, 271] width 169 height 12
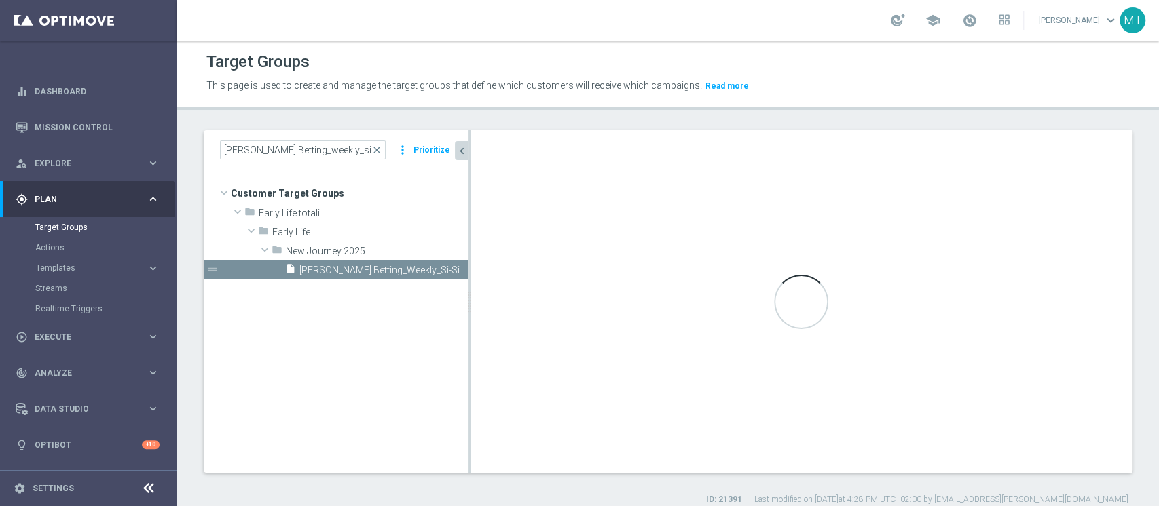
type input "New Journey 2025"
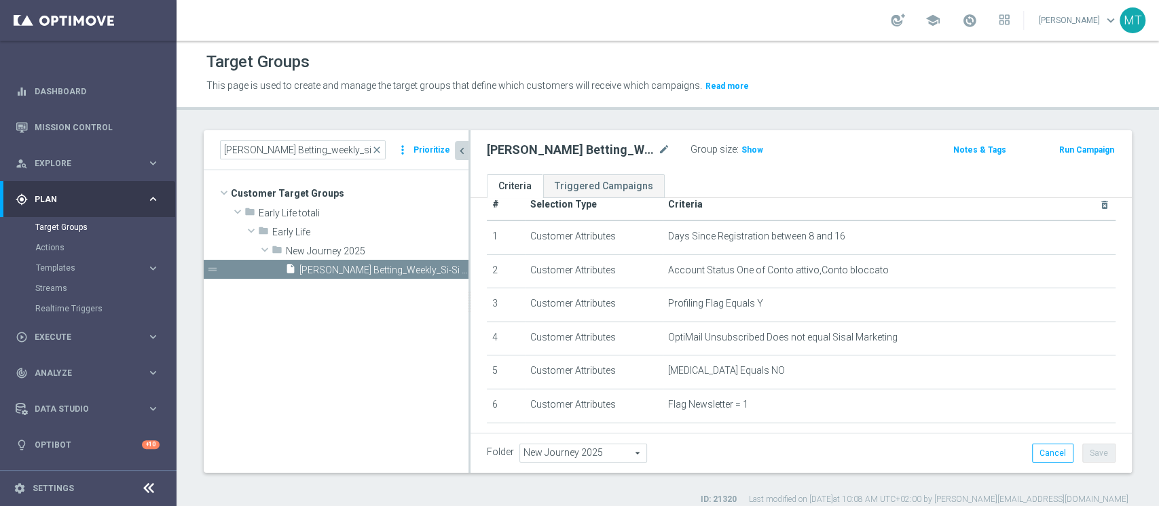
scroll to position [398, 0]
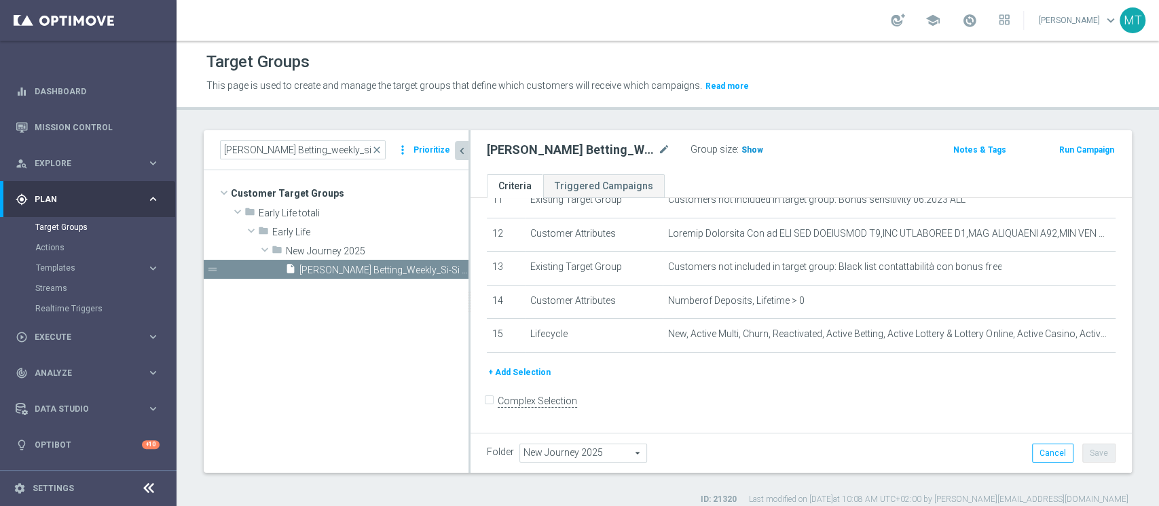
click at [753, 155] on h3 "Show" at bounding box center [752, 150] width 24 height 15
